Goal: Navigation & Orientation: Understand site structure

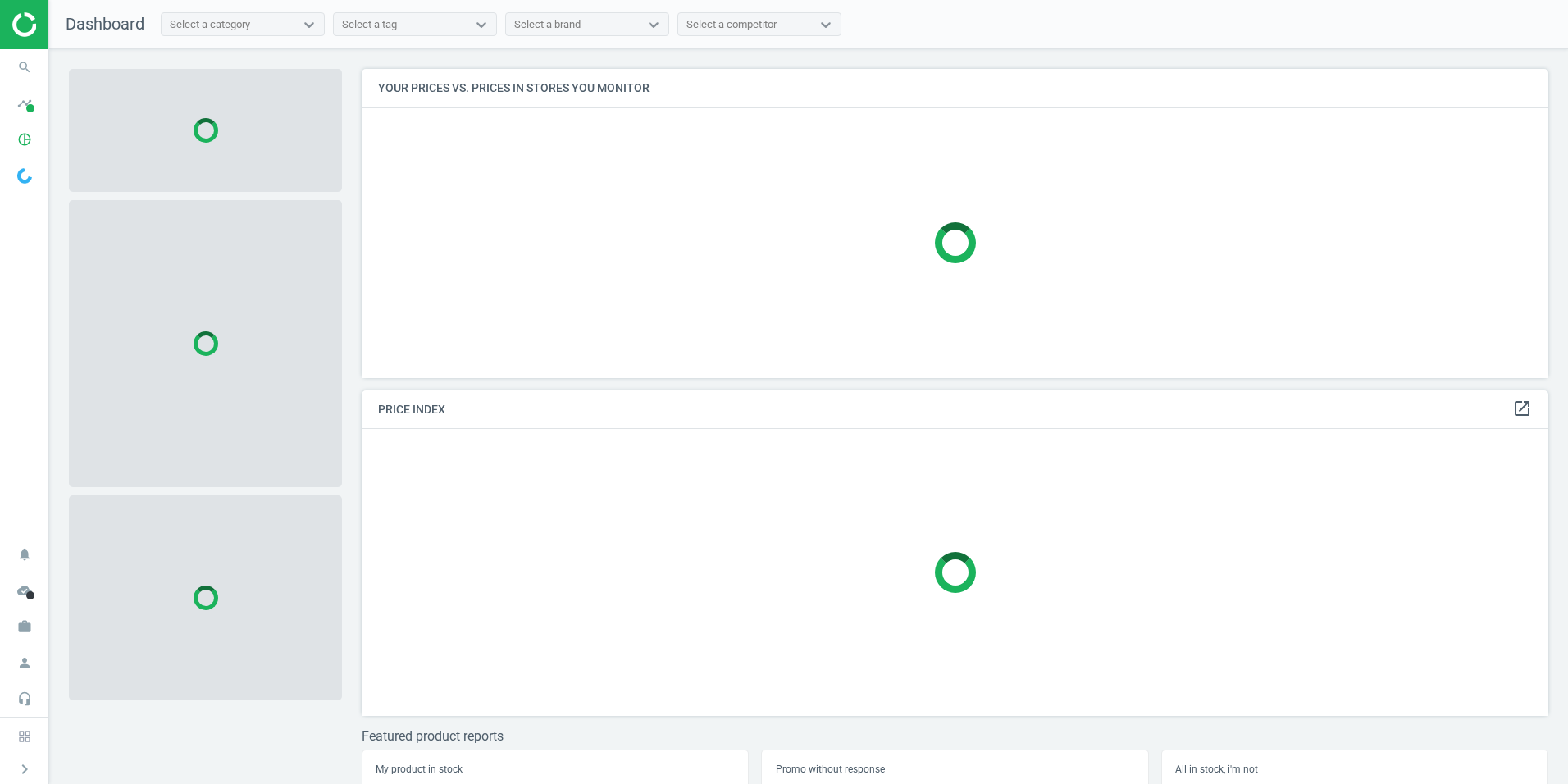
scroll to position [334, 1200]
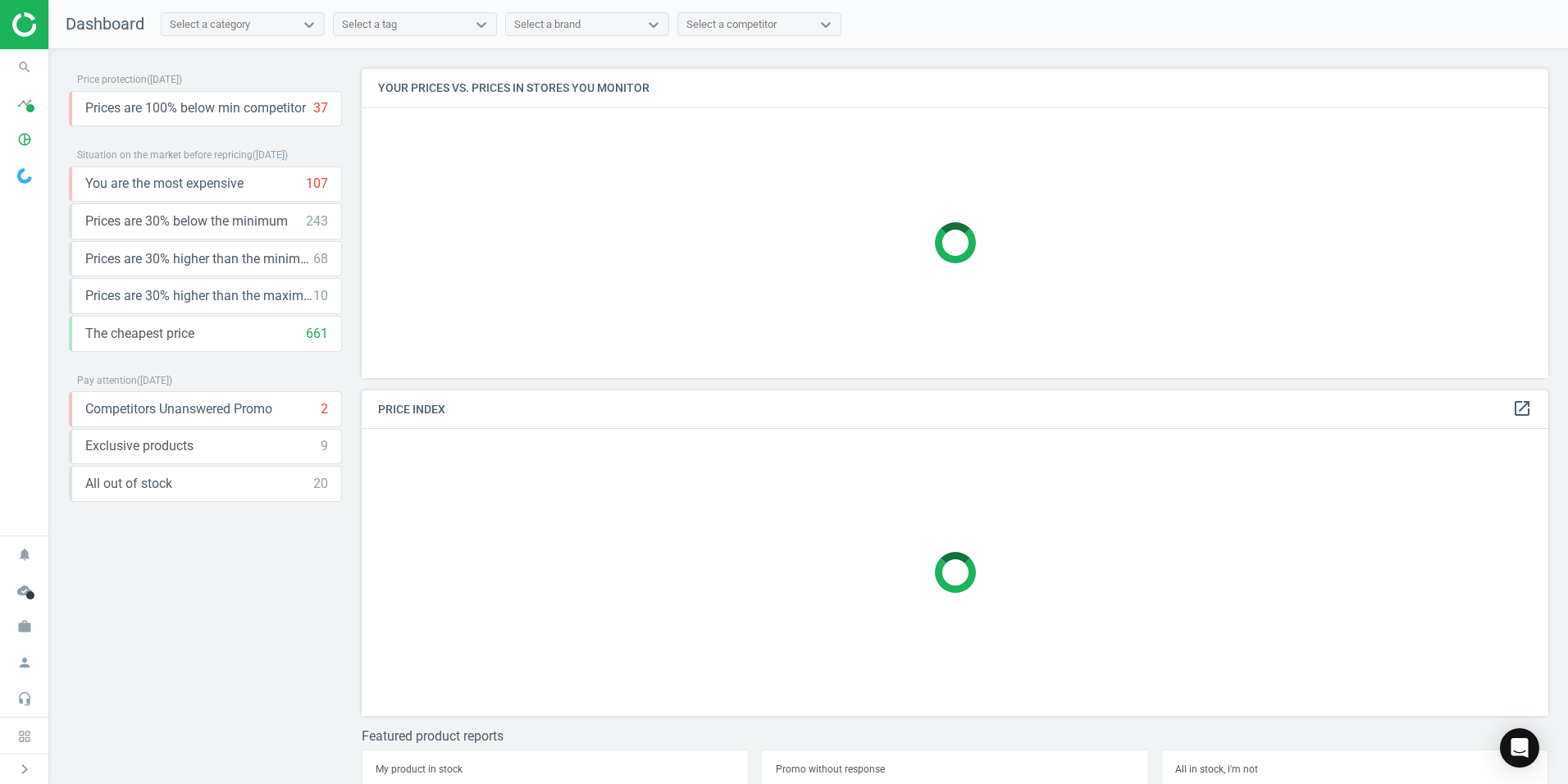
click at [30, 27] on img at bounding box center [70, 24] width 116 height 24
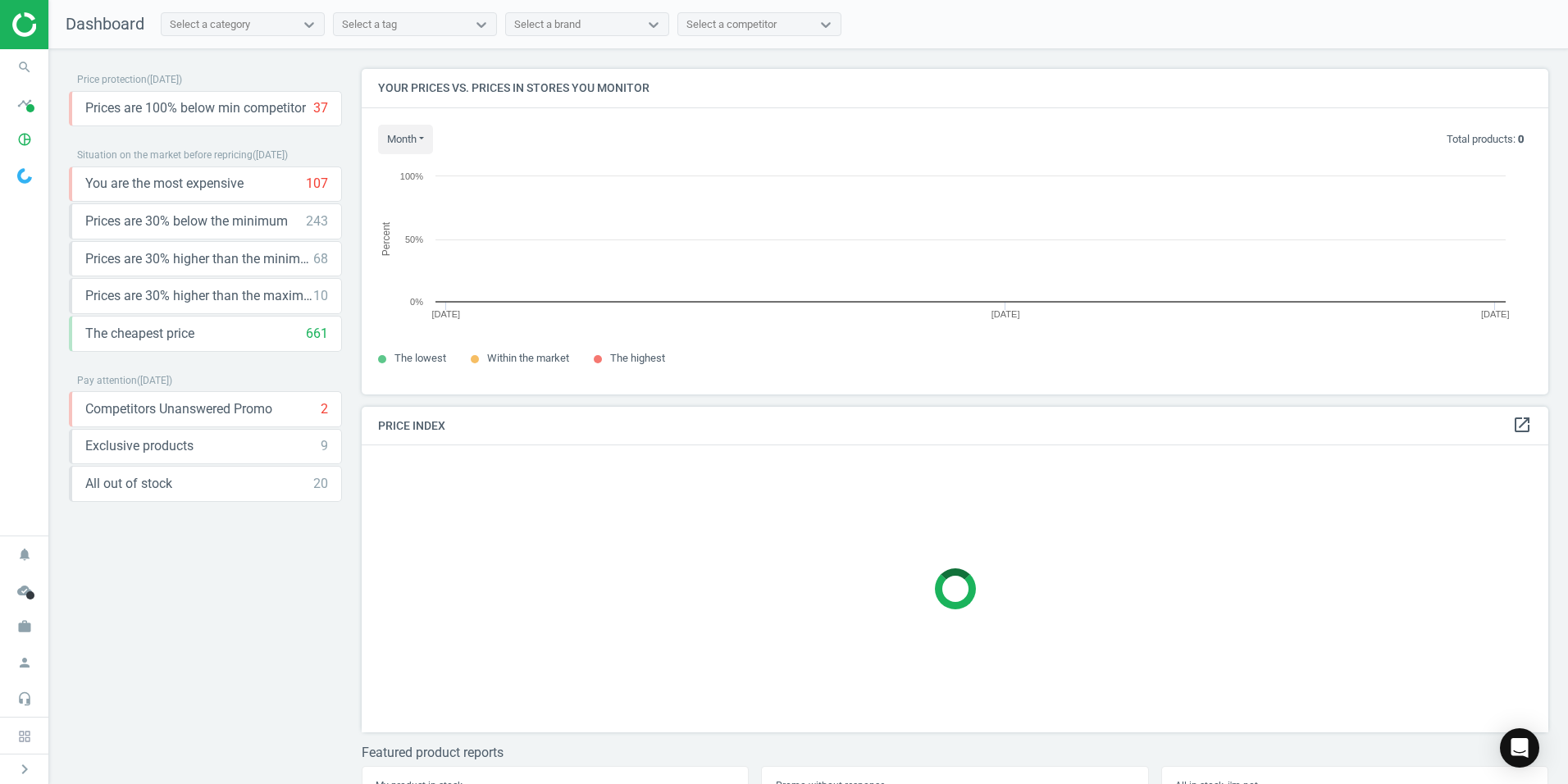
scroll to position [8, 8]
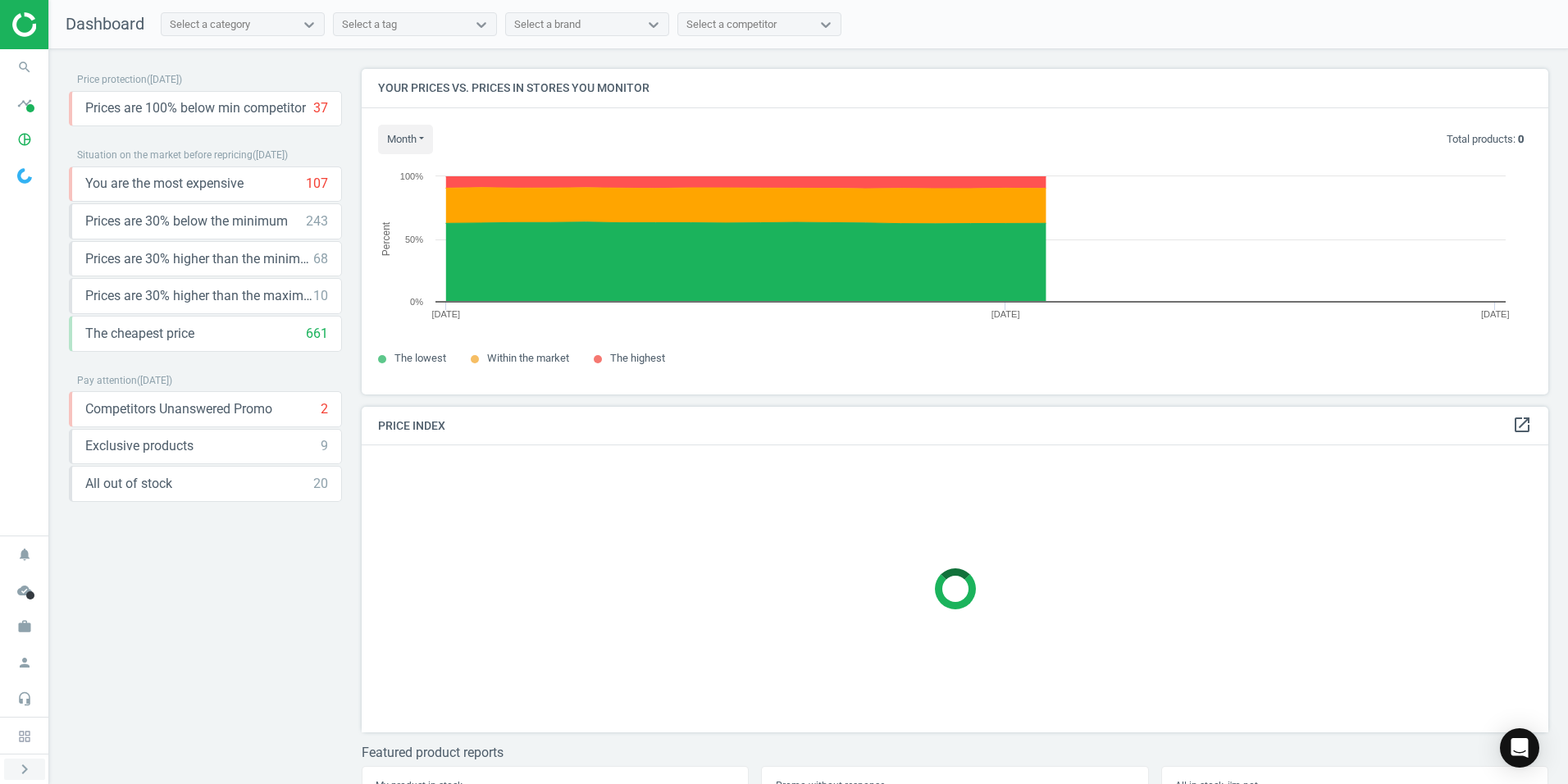
click at [30, 763] on icon "chevron_right" at bounding box center [24, 769] width 20 height 20
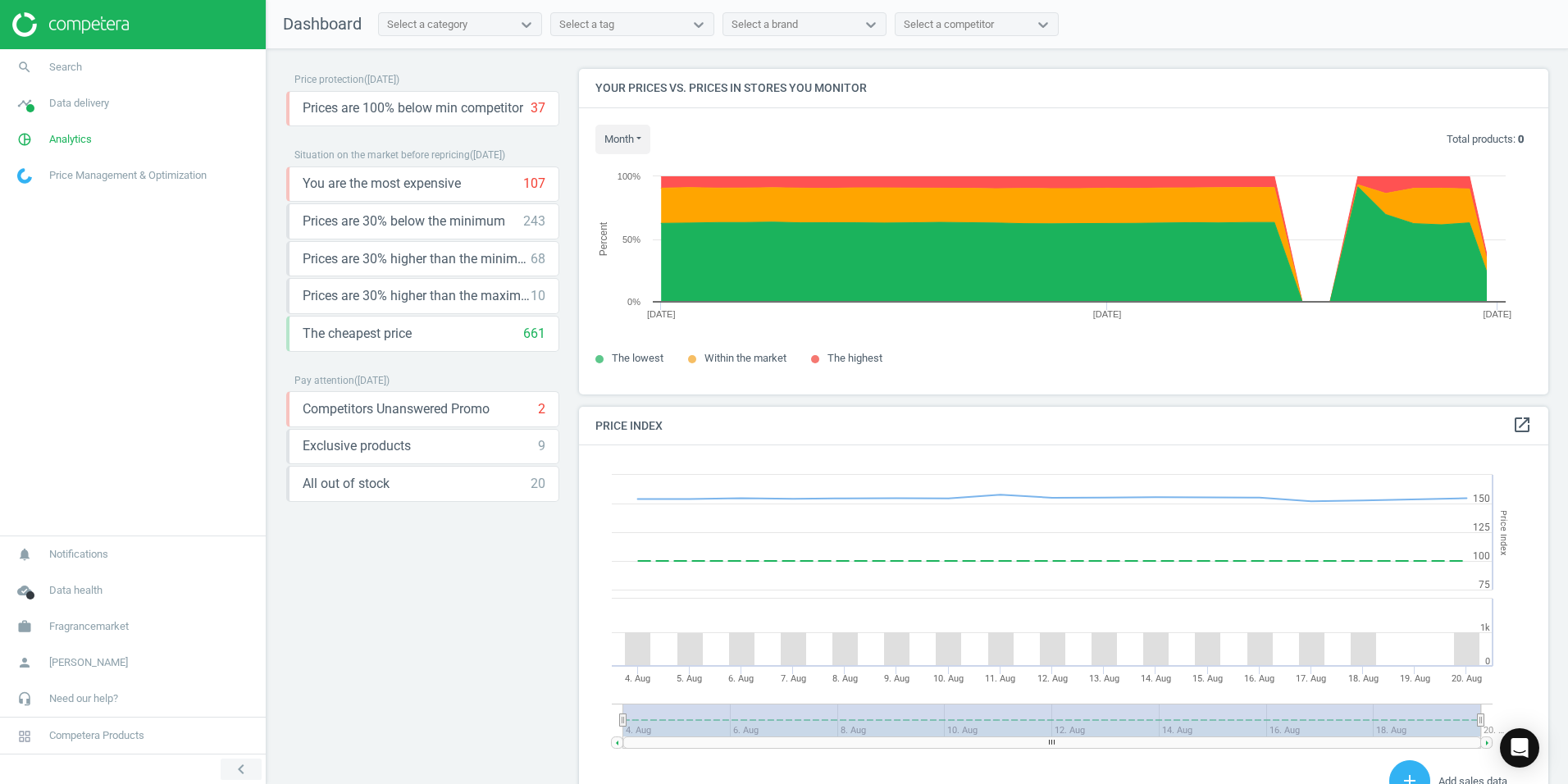
scroll to position [402, 982]
click at [30, 763] on div "chevron_left" at bounding box center [133, 768] width 266 height 30
